Goal: Navigation & Orientation: Find specific page/section

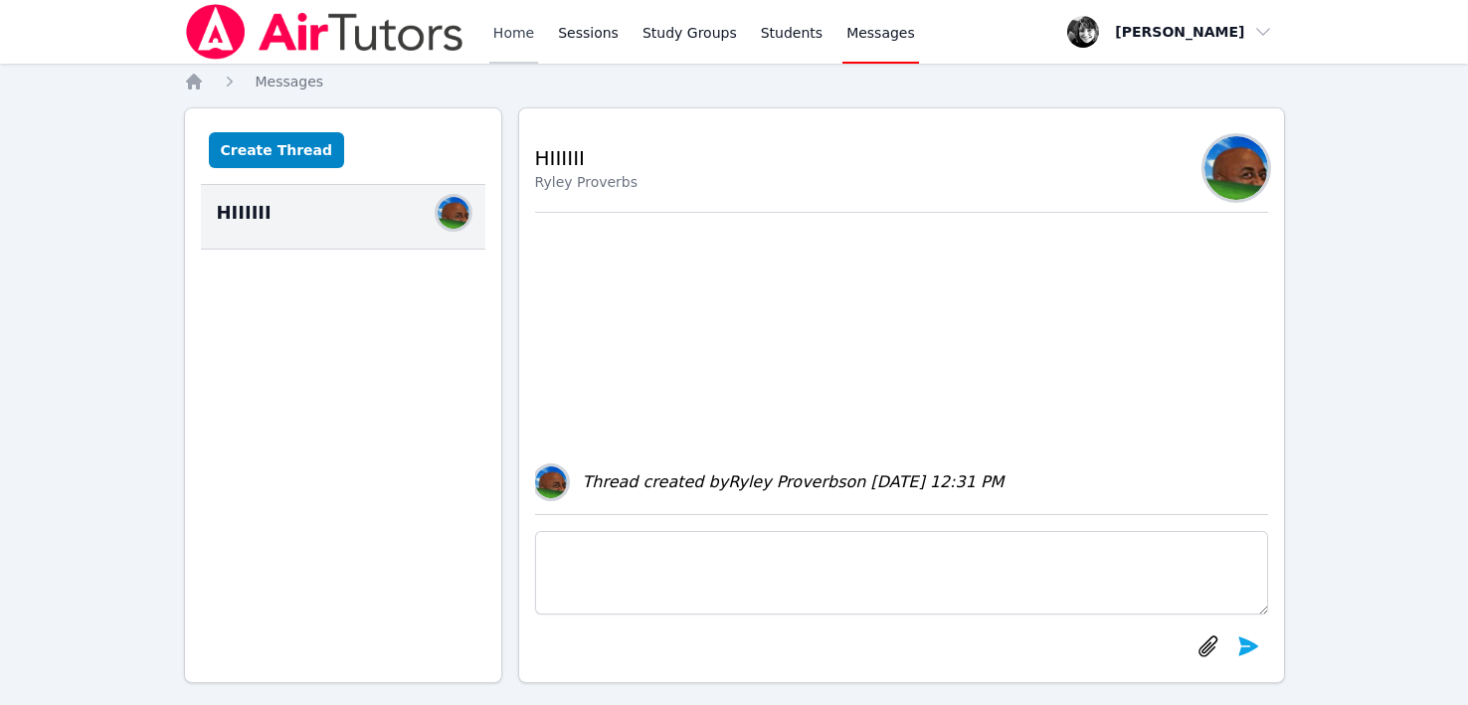
click at [520, 42] on link "Home" at bounding box center [513, 32] width 49 height 64
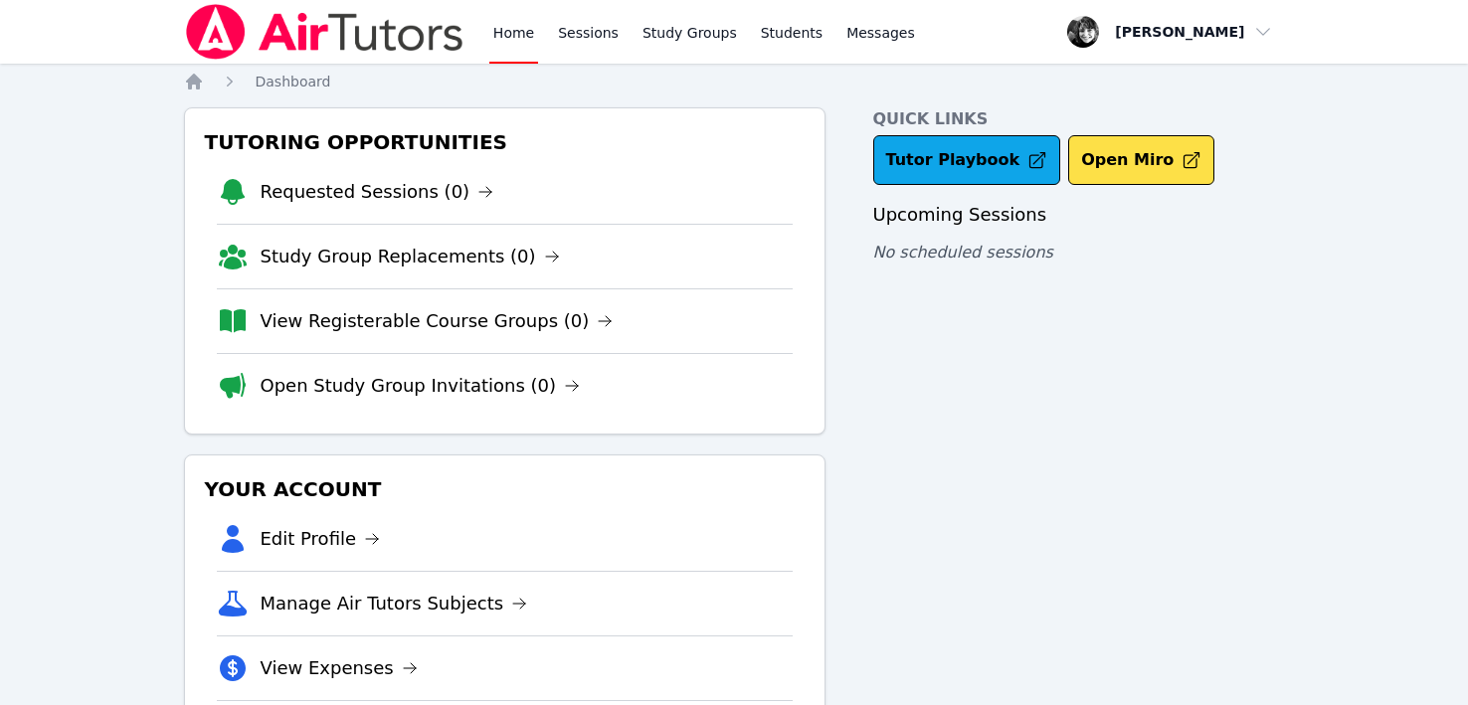
click at [1461, 155] on div "Home Sessions Study Groups Students Messages Open user menu Courtney Maher Open…" at bounding box center [734, 410] width 1468 height 821
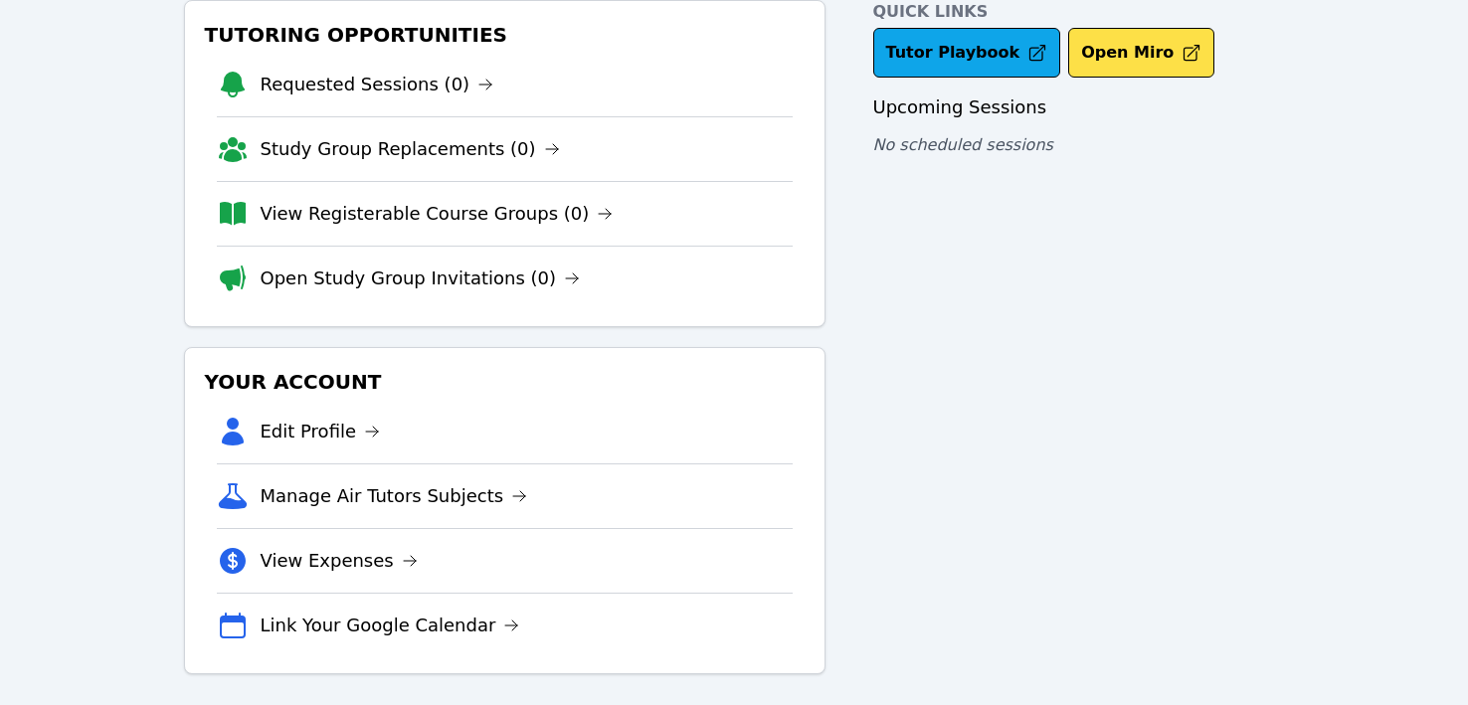
scroll to position [112, 0]
